Goal: Navigation & Orientation: Find specific page/section

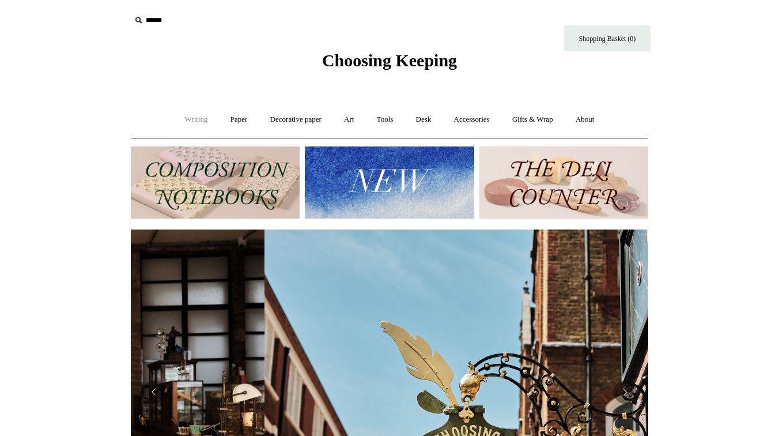
scroll to position [0, 518]
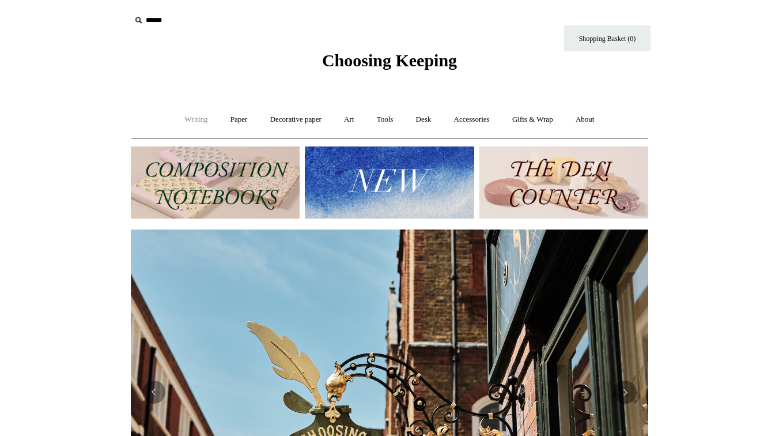
click at [186, 123] on link "Writing +" at bounding box center [197, 119] width 44 height 31
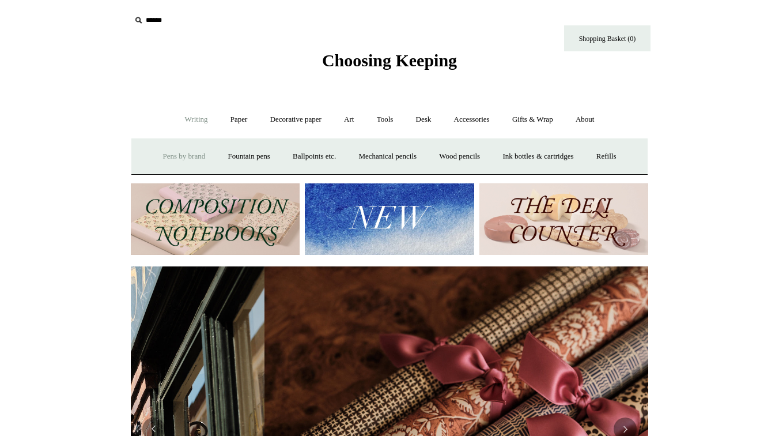
scroll to position [0, 1035]
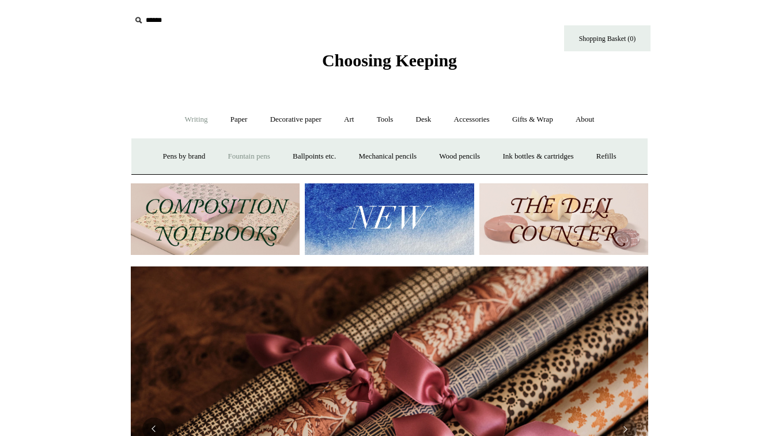
click at [254, 156] on link "Fountain pens +" at bounding box center [248, 156] width 63 height 31
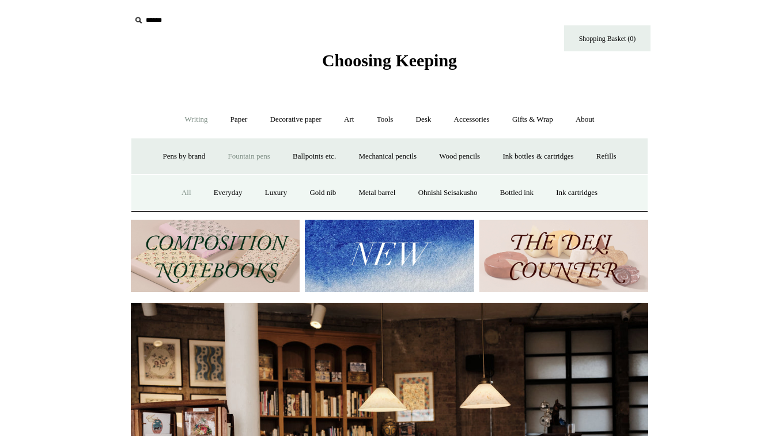
scroll to position [0, 0]
click at [179, 195] on link "All" at bounding box center [186, 193] width 31 height 31
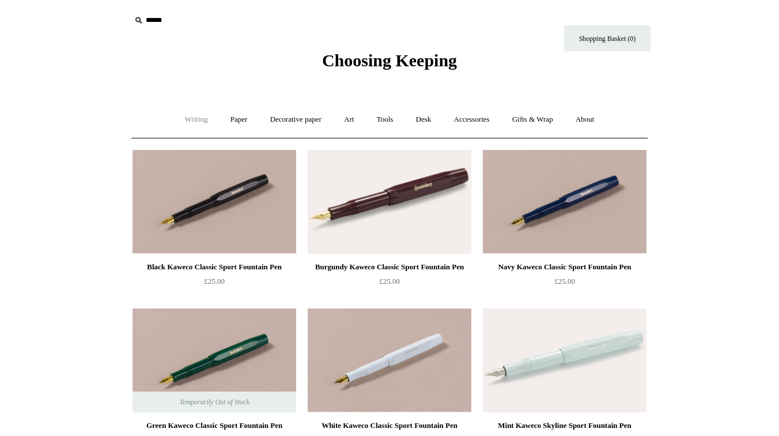
click at [203, 125] on link "Writing +" at bounding box center [197, 119] width 44 height 31
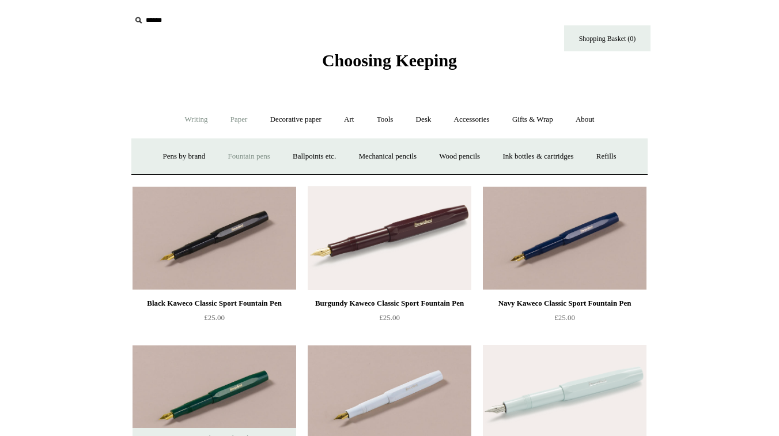
click at [228, 124] on link "Paper +" at bounding box center [239, 119] width 38 height 31
click at [240, 158] on link "Notebooks +" at bounding box center [228, 156] width 53 height 31
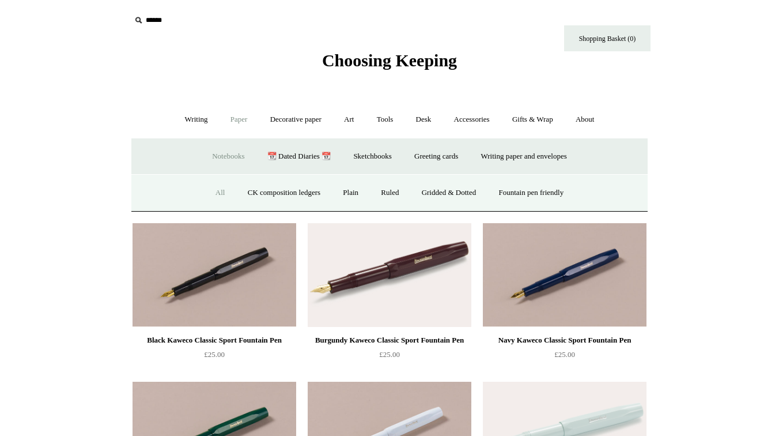
click at [215, 194] on link "All" at bounding box center [220, 193] width 31 height 31
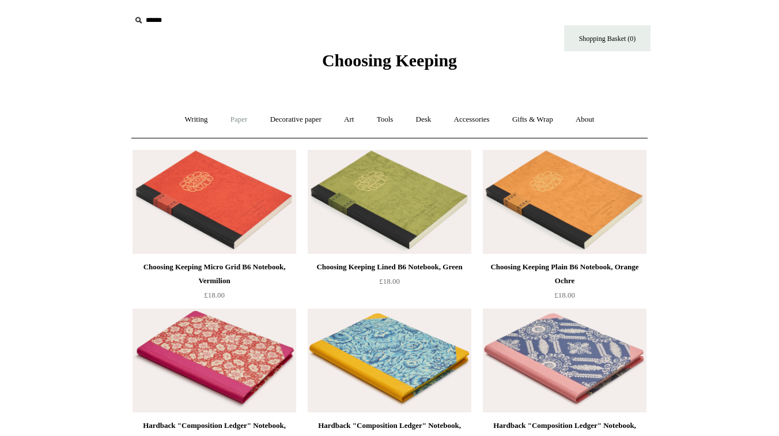
click at [234, 118] on link "Paper +" at bounding box center [239, 119] width 38 height 31
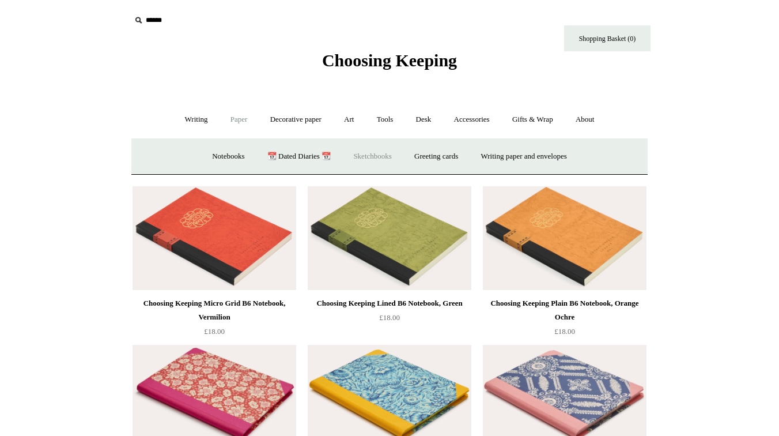
click at [356, 154] on link "Sketchbooks +" at bounding box center [372, 156] width 59 height 31
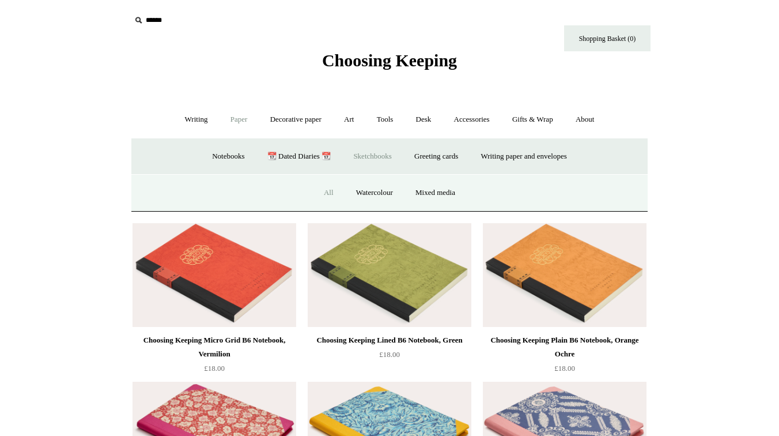
click at [327, 191] on link "All" at bounding box center [329, 193] width 31 height 31
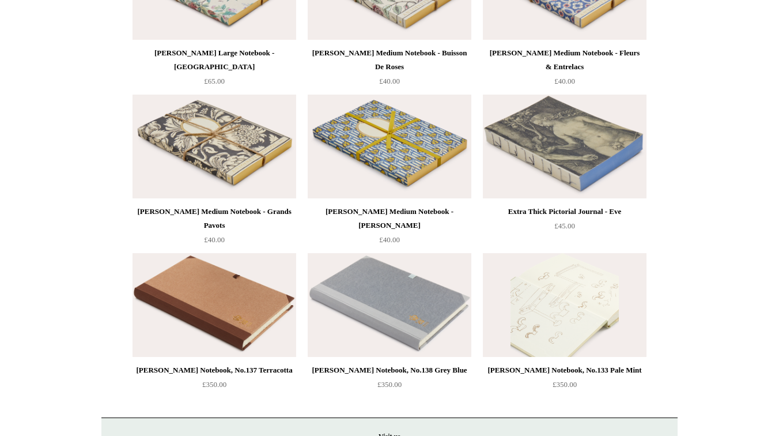
scroll to position [1961, 0]
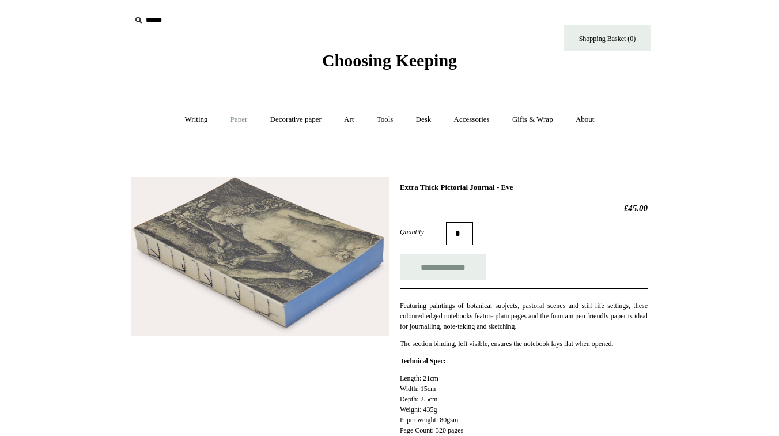
click at [231, 118] on link "Paper +" at bounding box center [239, 119] width 38 height 31
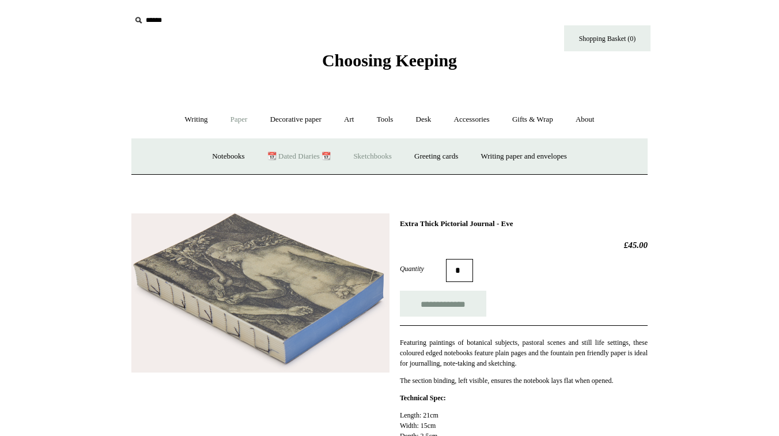
click at [294, 156] on link "📆 Dated Diaries 📆" at bounding box center [299, 156] width 84 height 31
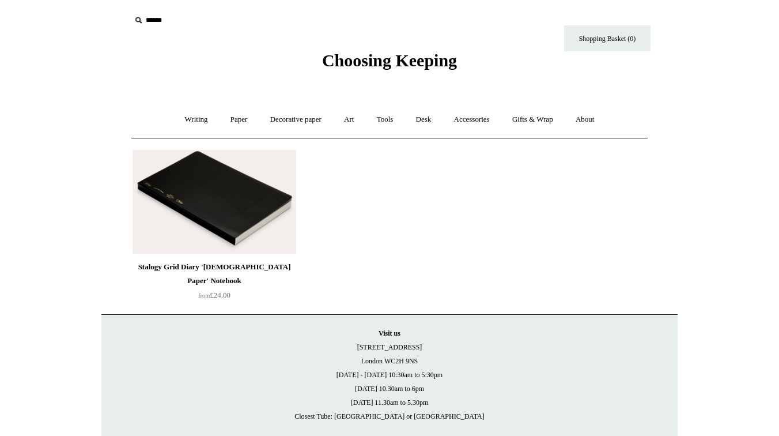
click at [274, 186] on img at bounding box center [215, 202] width 164 height 104
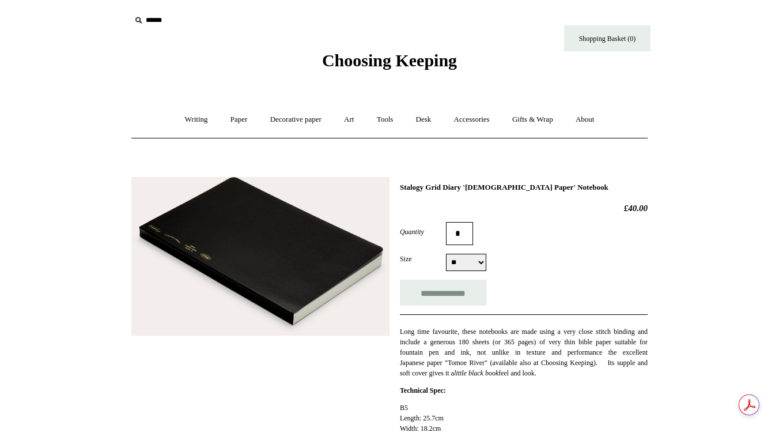
click at [466, 263] on select "** ** **" at bounding box center [466, 262] width 40 height 17
select select "**"
click at [446, 255] on select "** ** **" at bounding box center [466, 262] width 40 height 17
click at [198, 246] on img at bounding box center [260, 256] width 258 height 159
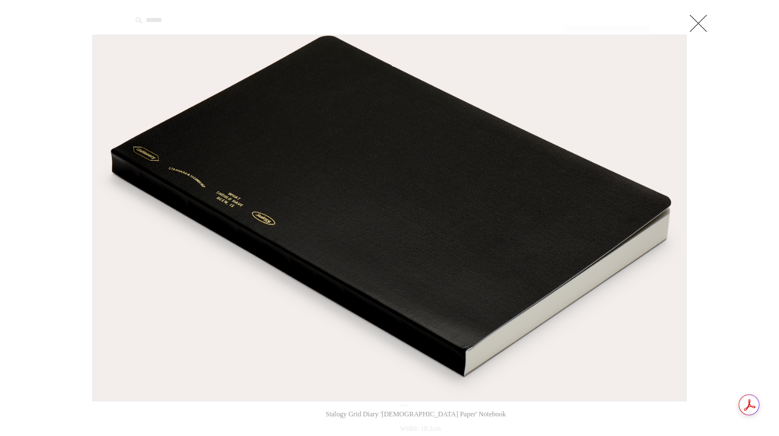
click at [737, 230] on div at bounding box center [389, 439] width 779 height 879
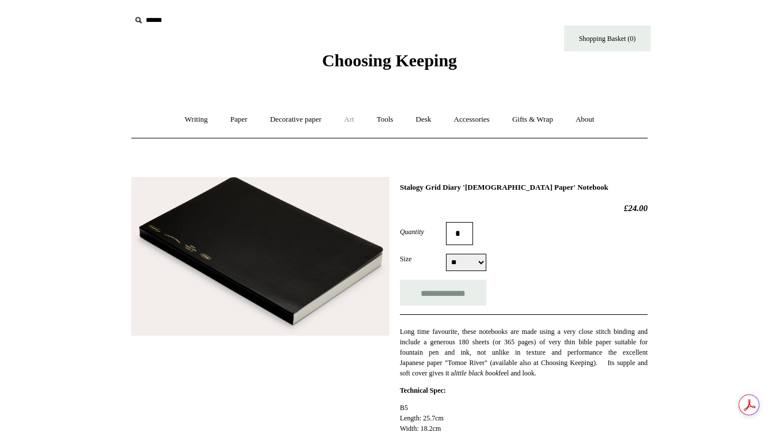
click at [353, 122] on link "Art +" at bounding box center [349, 119] width 31 height 31
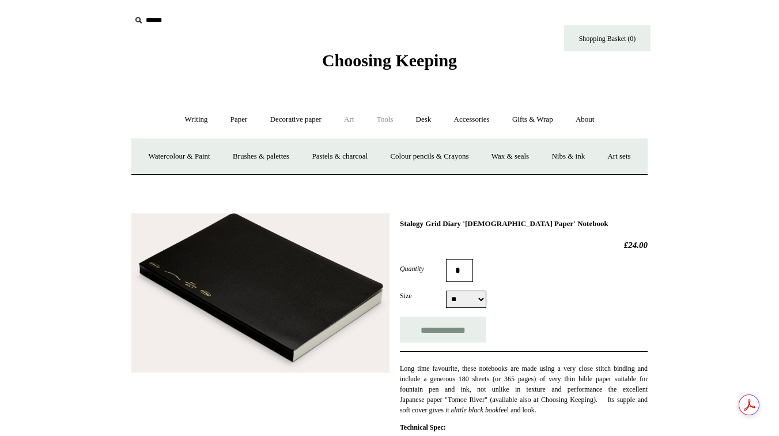
click at [383, 120] on link "Tools +" at bounding box center [385, 119] width 37 height 31
click at [414, 122] on link "Desk +" at bounding box center [424, 119] width 36 height 31
click at [455, 120] on link "Accessories +" at bounding box center [472, 119] width 56 height 31
click at [478, 156] on link "Books" at bounding box center [479, 156] width 40 height 31
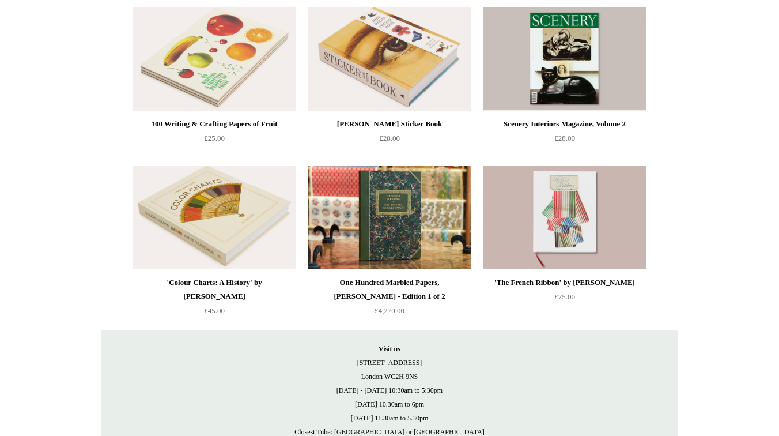
scroll to position [148, 0]
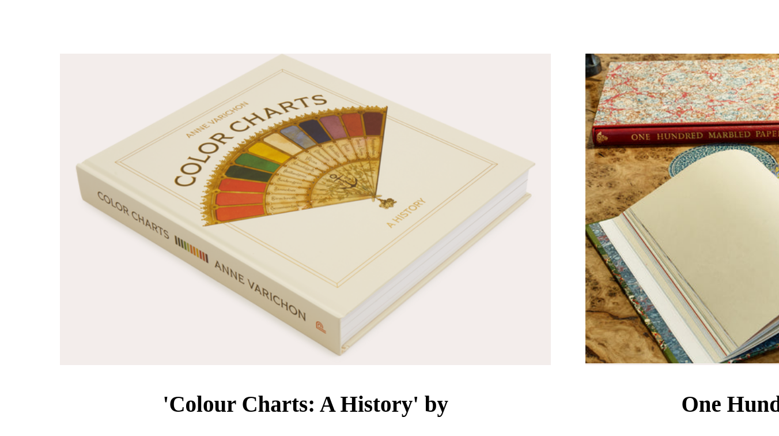
click at [327, 222] on img at bounding box center [390, 212] width 164 height 104
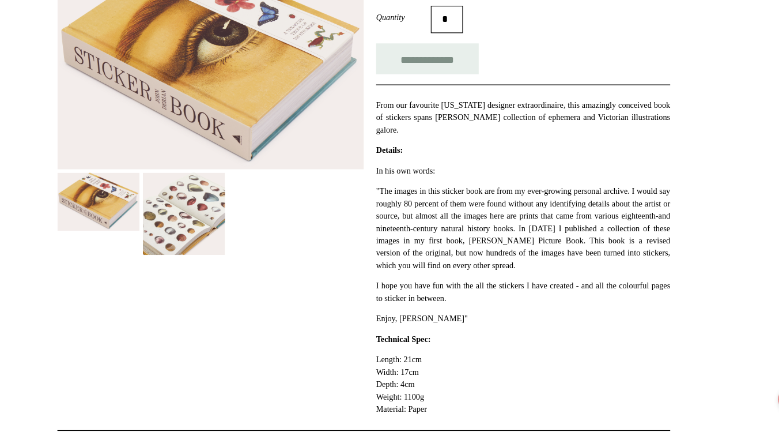
scroll to position [149, 0]
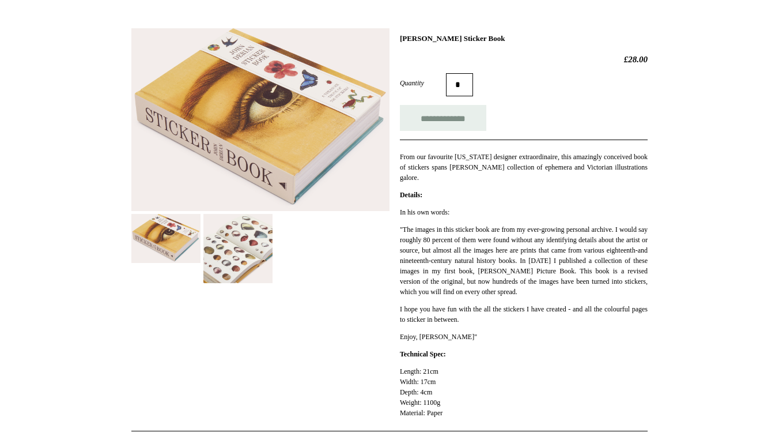
click at [220, 235] on img at bounding box center [237, 248] width 69 height 69
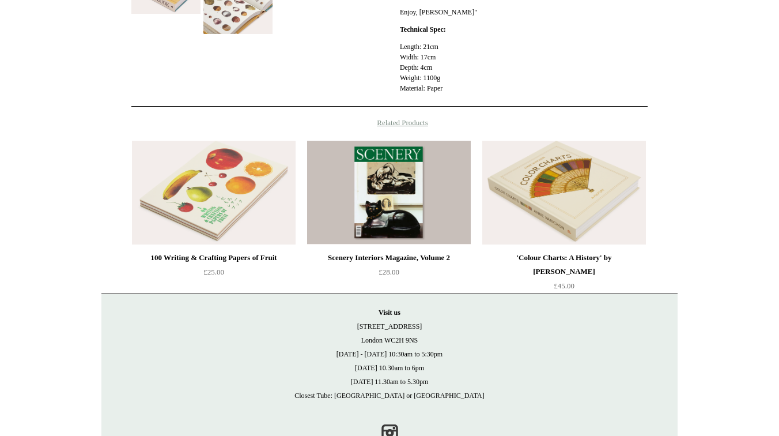
scroll to position [512, 0]
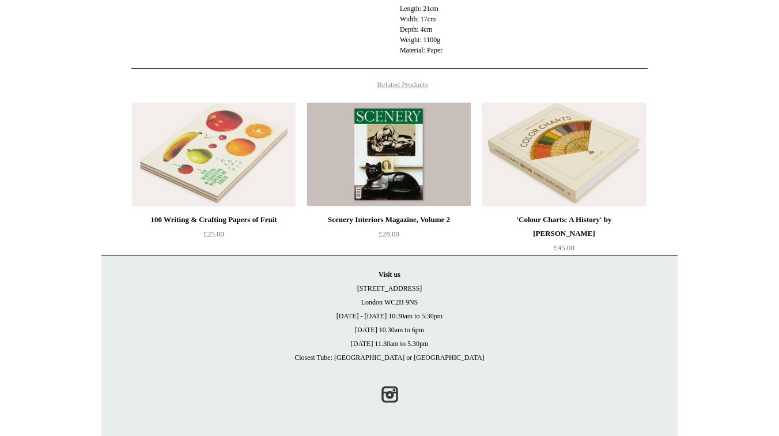
click at [205, 165] on img at bounding box center [214, 155] width 164 height 104
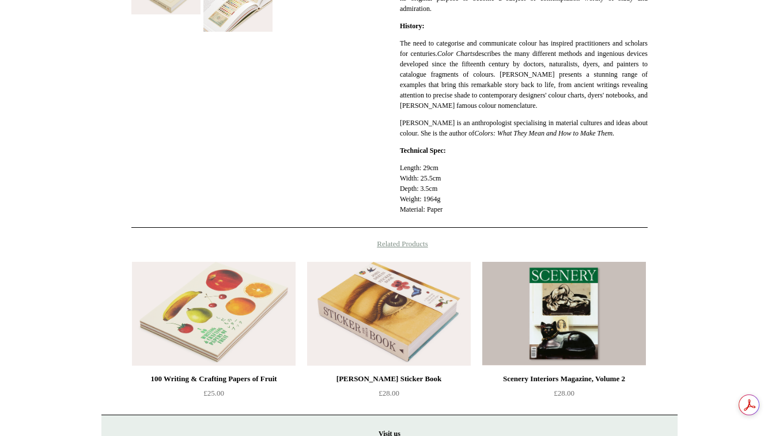
scroll to position [488, 0]
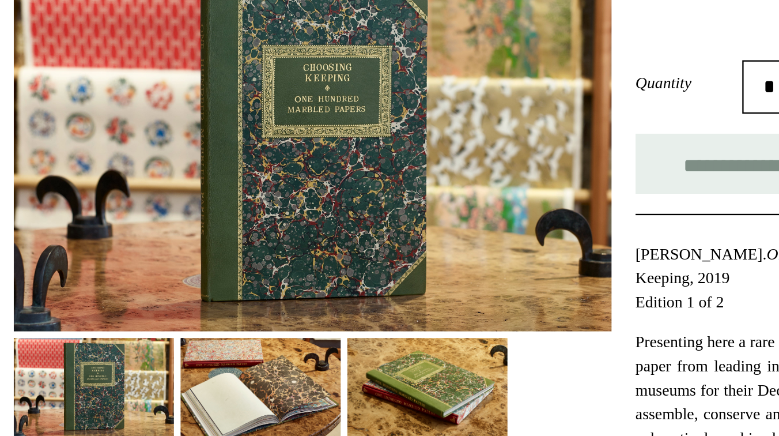
click at [248, 361] on img at bounding box center [237, 363] width 69 height 43
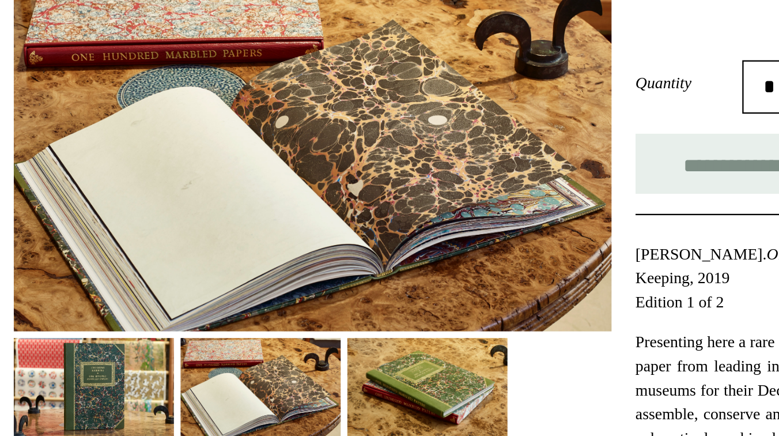
click at [280, 365] on img at bounding box center [310, 363] width 69 height 43
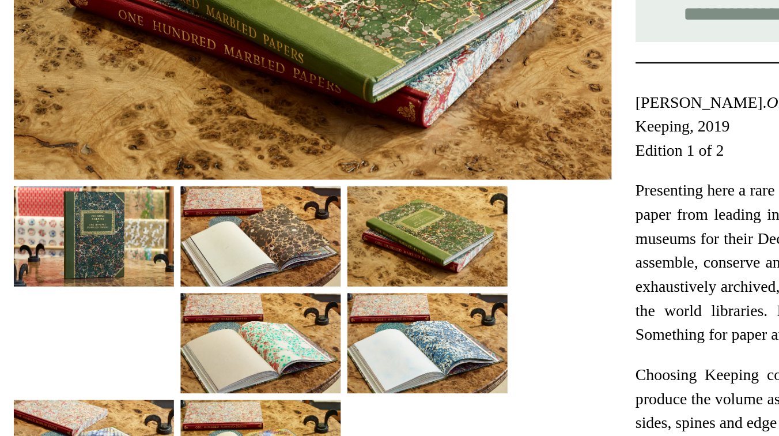
scroll to position [14, 0]
click at [295, 405] on img at bounding box center [310, 395] width 69 height 43
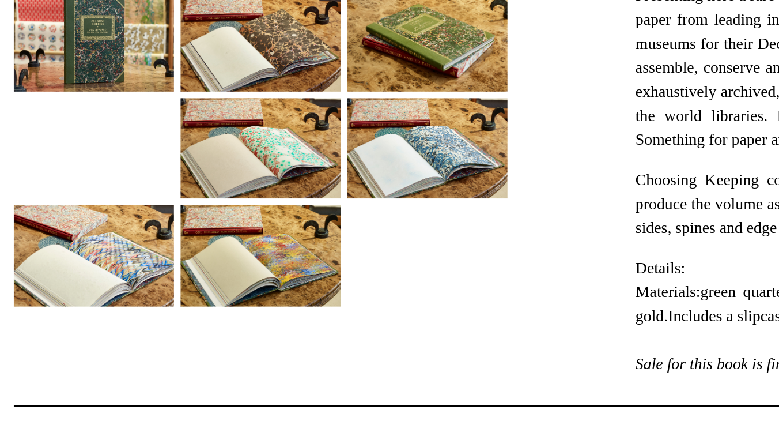
scroll to position [131, 0]
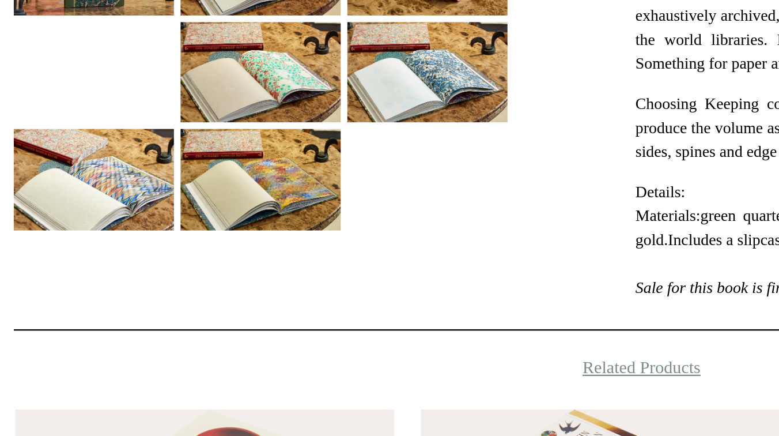
click at [242, 335] on img at bounding box center [237, 324] width 69 height 43
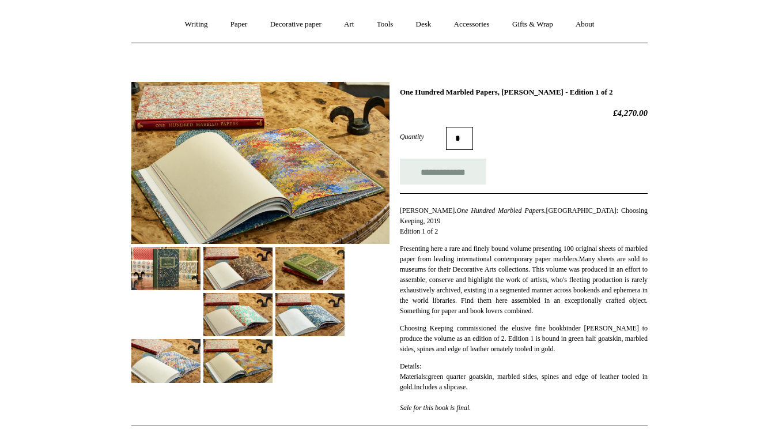
scroll to position [52, 0]
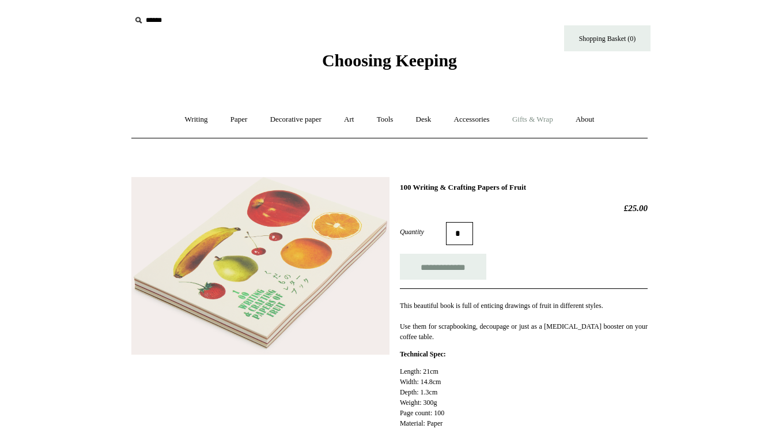
click at [533, 118] on link "Gifts & Wrap +" at bounding box center [533, 119] width 62 height 31
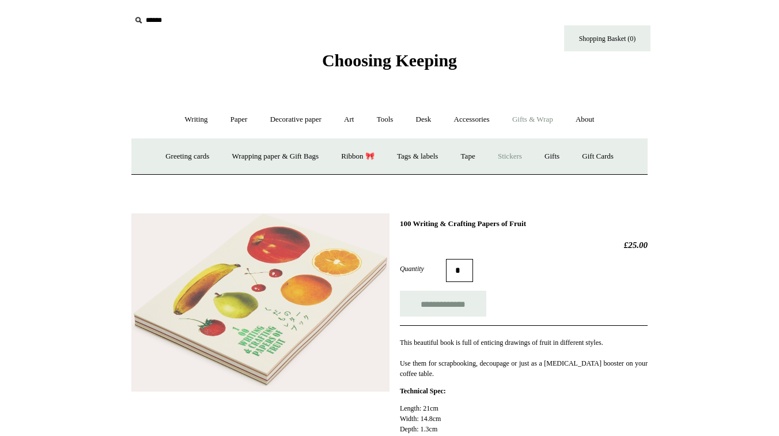
click at [515, 157] on link "Stickers" at bounding box center [510, 156] width 45 height 31
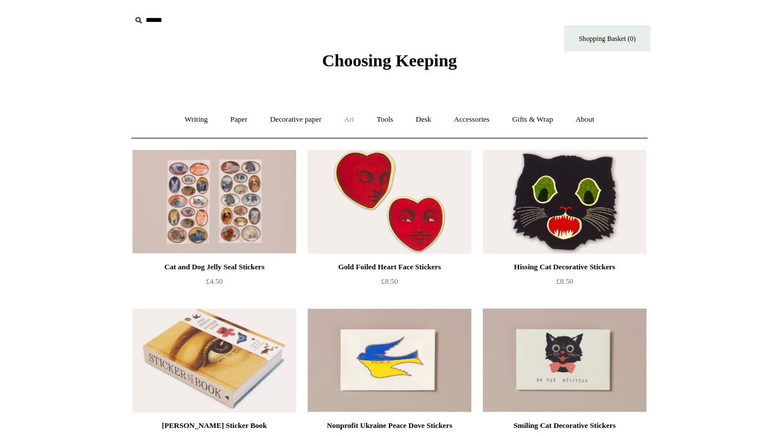
click at [357, 120] on link "Art +" at bounding box center [349, 119] width 31 height 31
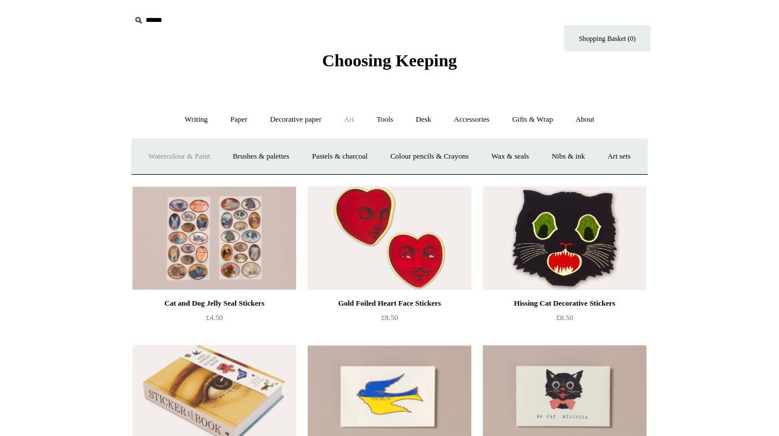
click at [218, 158] on link "Watercolour & Paint" at bounding box center [179, 156] width 82 height 31
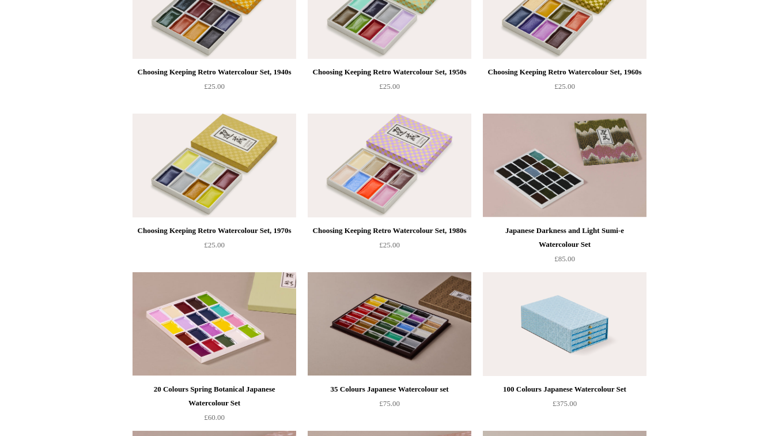
scroll to position [672, 0]
